Goal: Go to known website: Go to known website

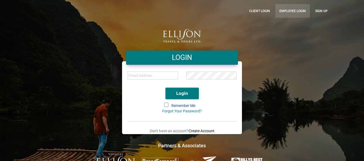
click at [288, 9] on link "Employee Login" at bounding box center [292, 11] width 34 height 14
